Goal: Check status: Verify the current state of an ongoing process or item

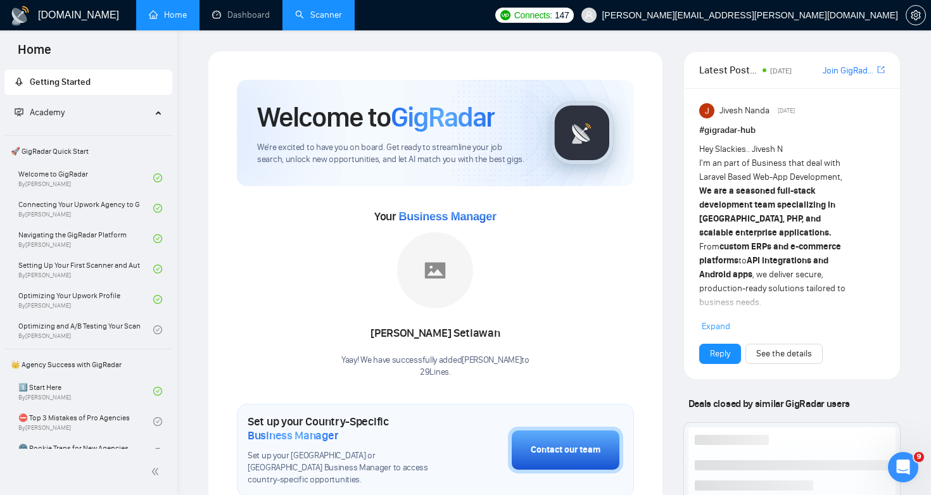
click at [335, 11] on link "Scanner" at bounding box center [318, 14] width 47 height 11
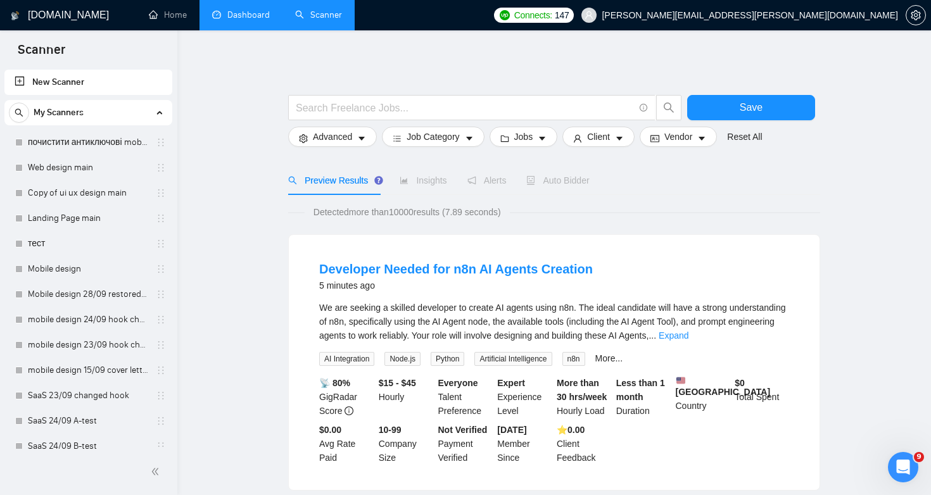
click at [245, 15] on link "Dashboard" at bounding box center [241, 14] width 58 height 11
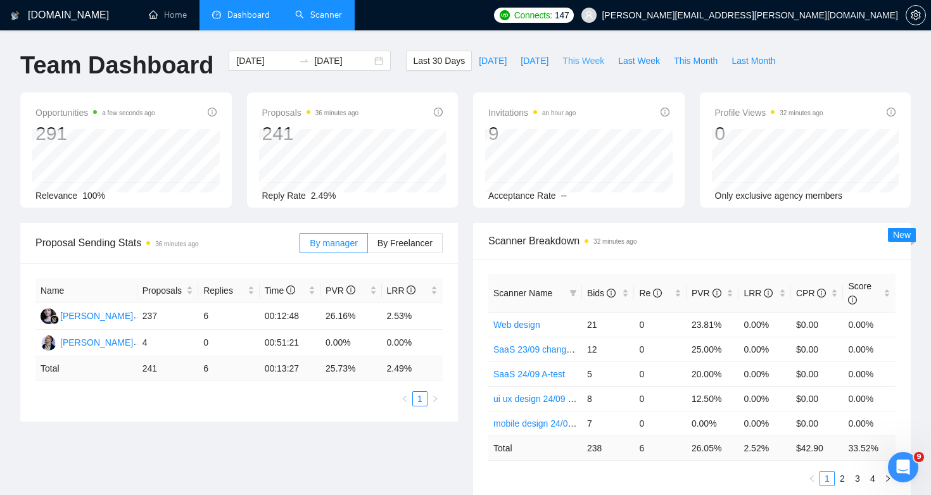
click at [595, 61] on span "This Week" at bounding box center [583, 61] width 42 height 14
type input "[DATE]"
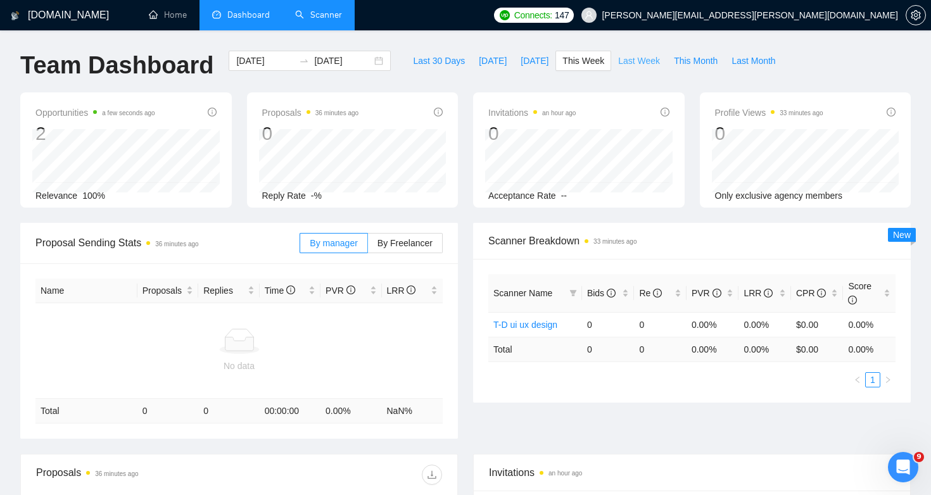
click at [638, 63] on span "Last Week" at bounding box center [639, 61] width 42 height 14
type input "[DATE]"
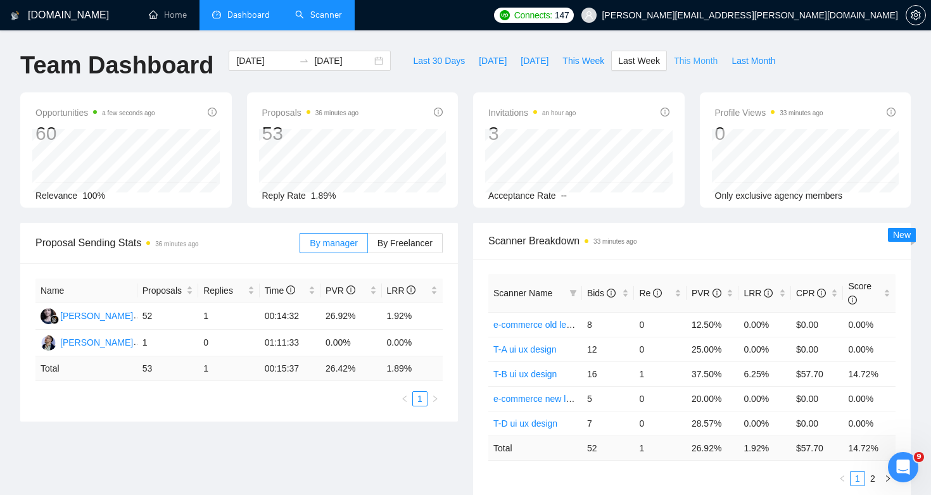
click at [708, 58] on span "This Month" at bounding box center [696, 61] width 44 height 14
type input "[DATE]"
click at [754, 58] on span "Last Month" at bounding box center [753, 61] width 44 height 14
type input "[DATE]"
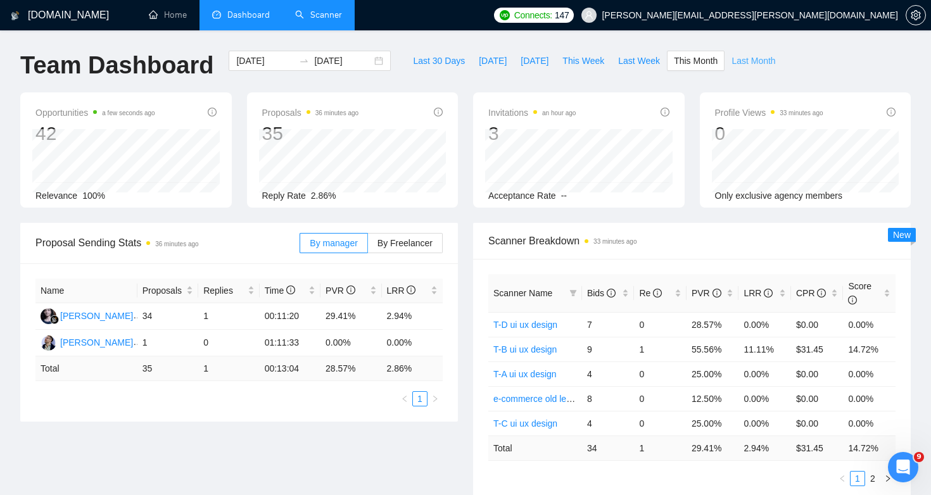
type input "[DATE]"
click at [325, 66] on input "[DATE]" at bounding box center [343, 61] width 58 height 14
click at [805, 459] on td "$ 55.37" at bounding box center [817, 448] width 53 height 25
click at [843, 474] on link "2" at bounding box center [842, 479] width 14 height 14
click at [857, 479] on link "3" at bounding box center [857, 479] width 14 height 14
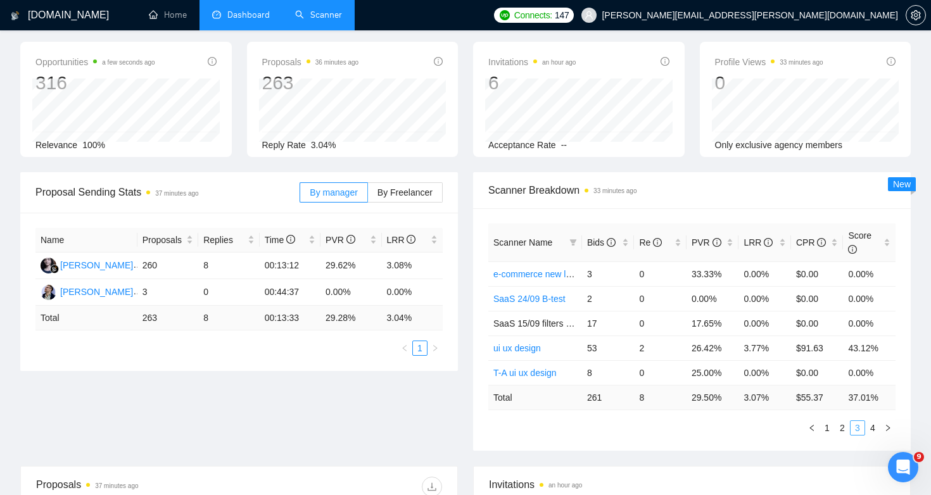
scroll to position [61, 0]
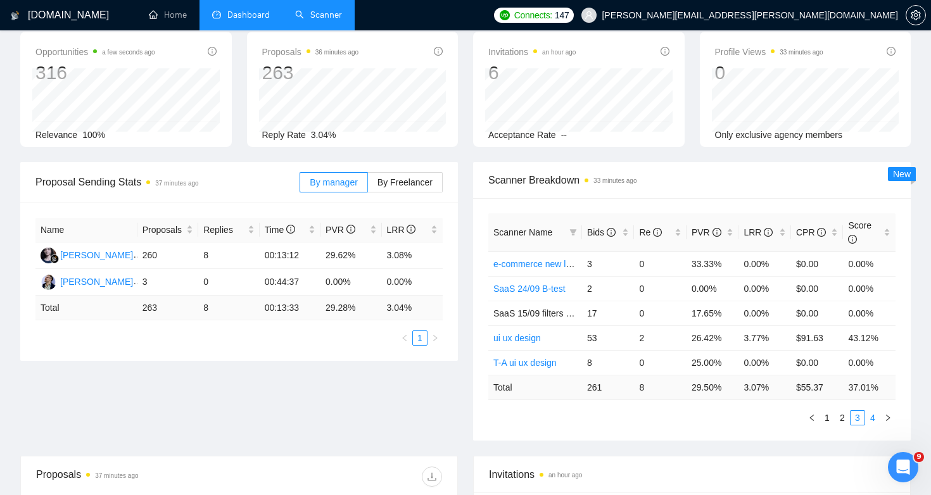
click at [876, 421] on link "4" at bounding box center [873, 418] width 14 height 14
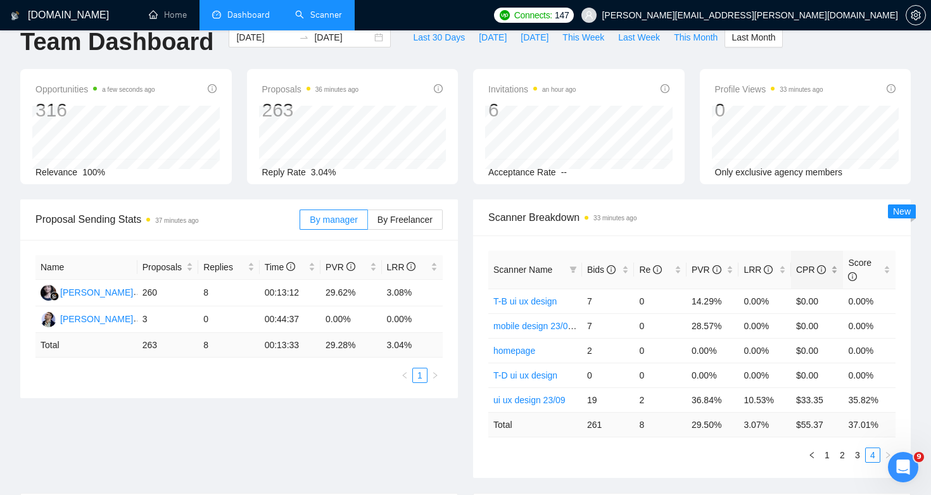
scroll to position [0, 0]
